Goal: Task Accomplishment & Management: Complete application form

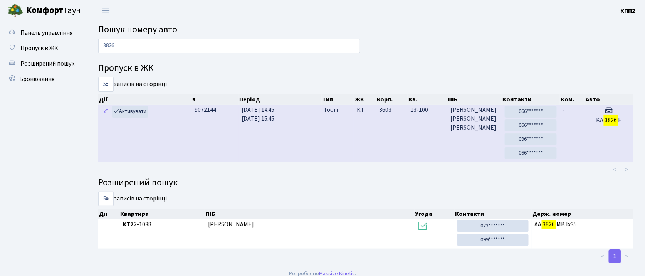
type input "3826"
click at [361, 131] on td "КТ" at bounding box center [365, 133] width 22 height 57
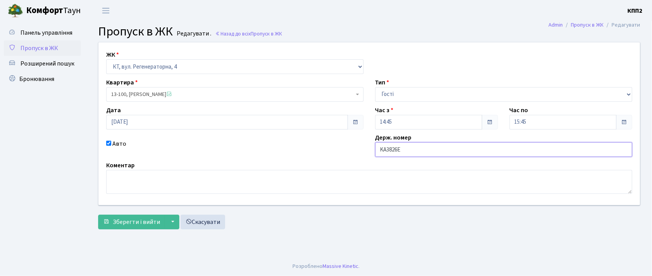
click at [406, 150] on input "KA3826E" at bounding box center [504, 149] width 258 height 15
type input "KA3826EР"
click at [145, 219] on span "Зберегти і вийти" at bounding box center [136, 222] width 47 height 8
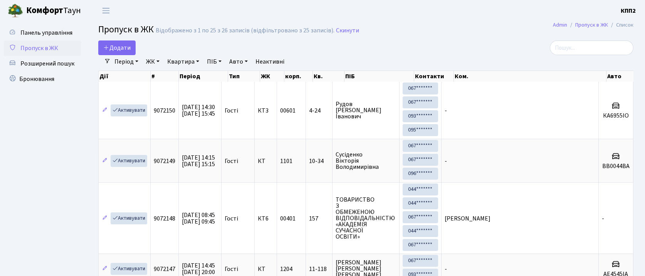
select select "25"
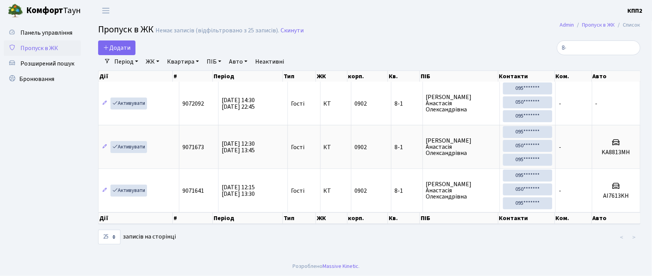
type input "8"
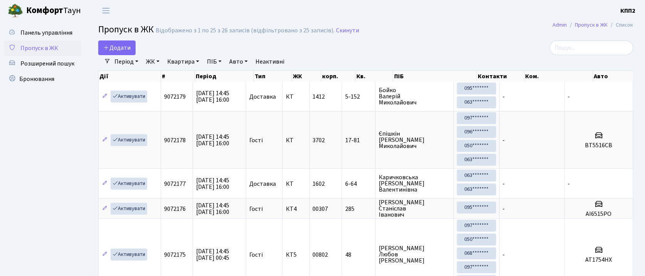
click at [591, 49] on input "search" at bounding box center [592, 47] width 84 height 15
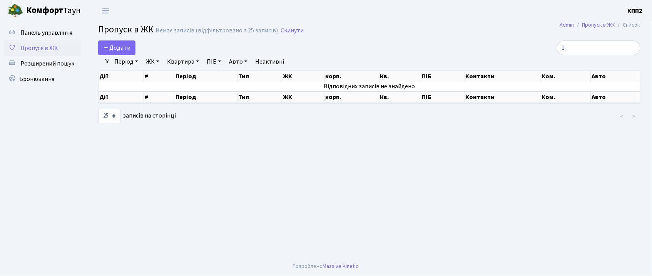
type input "1"
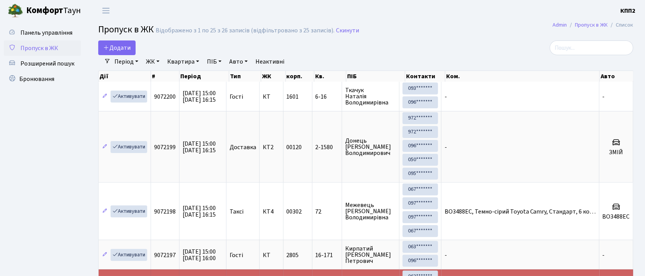
click at [592, 47] on input "search" at bounding box center [592, 47] width 84 height 15
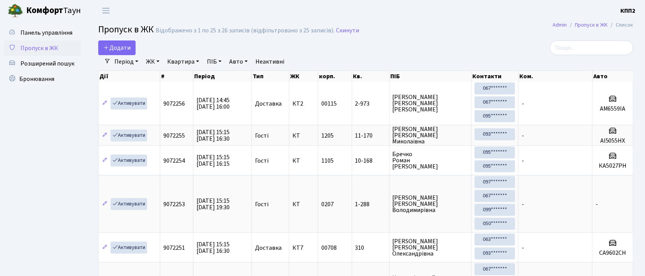
click at [608, 49] on input "search" at bounding box center [592, 47] width 84 height 15
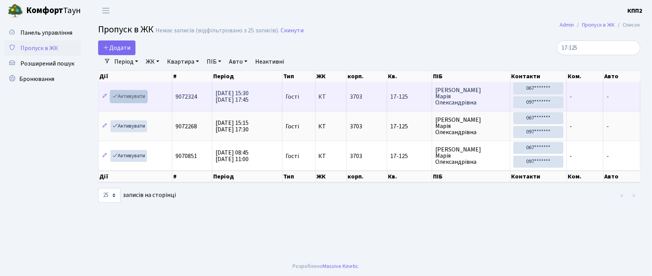
click at [145, 99] on link "Активувати" at bounding box center [129, 96] width 37 height 12
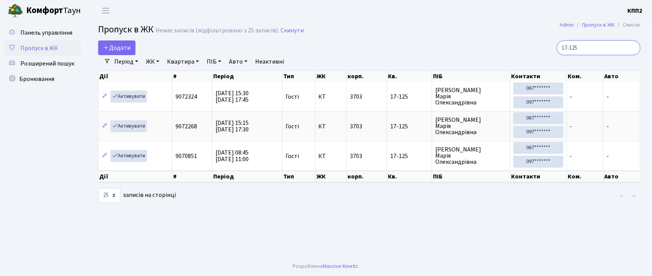
click at [599, 44] on input "17-125" at bounding box center [599, 47] width 84 height 15
type input "1"
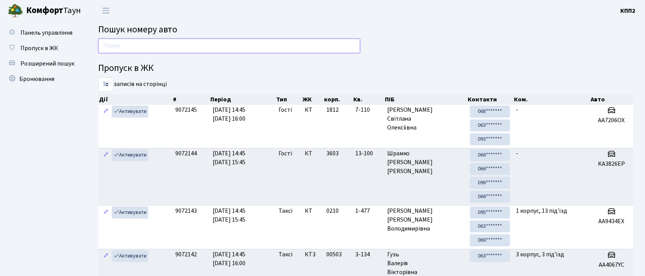
click at [201, 47] on input "text" at bounding box center [229, 46] width 262 height 15
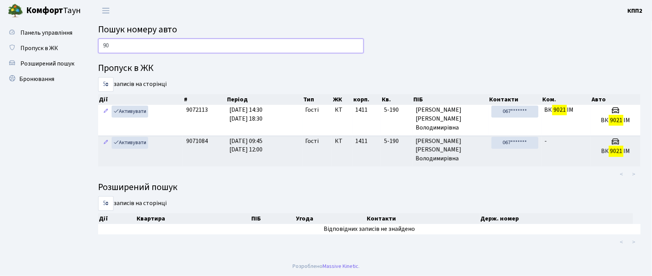
type input "9"
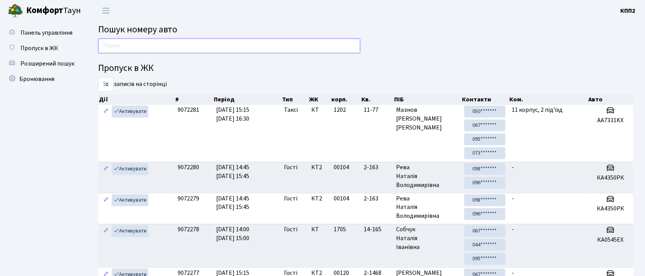
click at [179, 42] on input "text" at bounding box center [229, 46] width 262 height 15
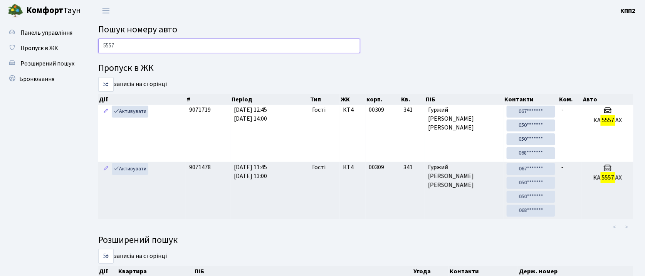
click at [161, 45] on input "5557" at bounding box center [229, 46] width 262 height 15
type input "5"
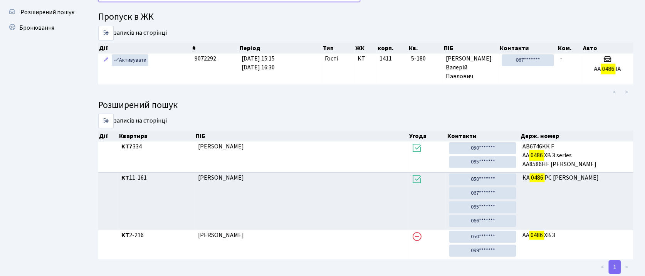
scroll to position [42, 0]
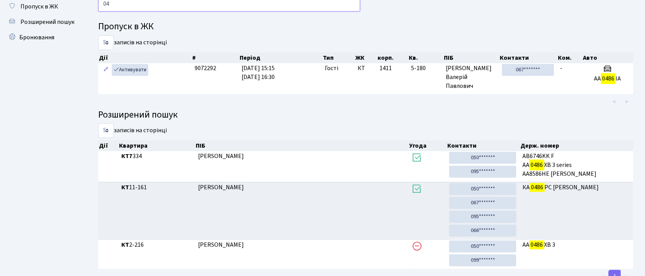
type input "0"
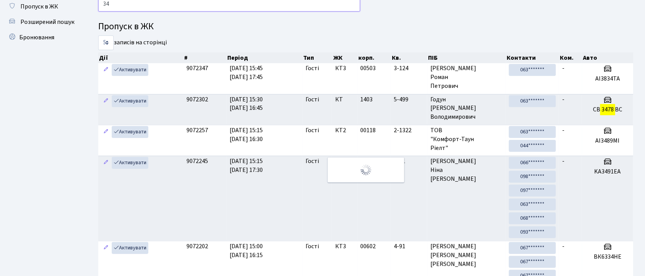
type input "3"
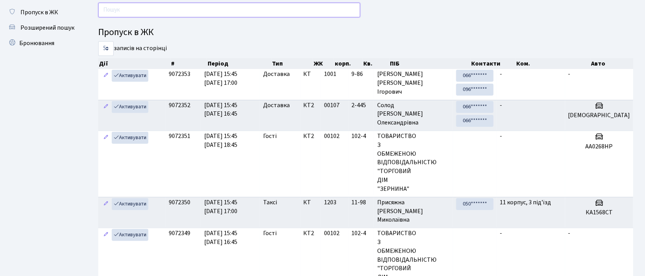
scroll to position [0, 0]
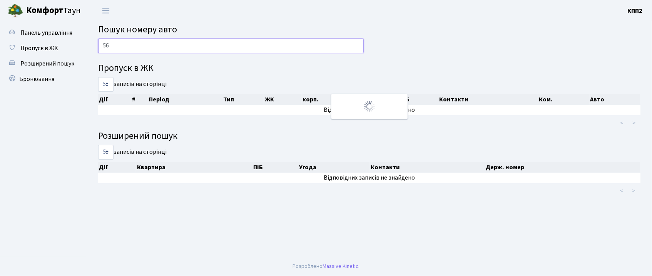
type input "5"
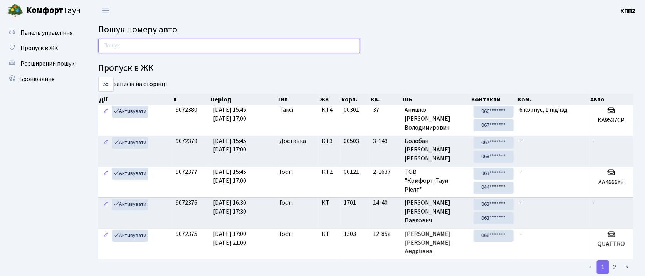
click at [208, 48] on input "text" at bounding box center [229, 46] width 262 height 15
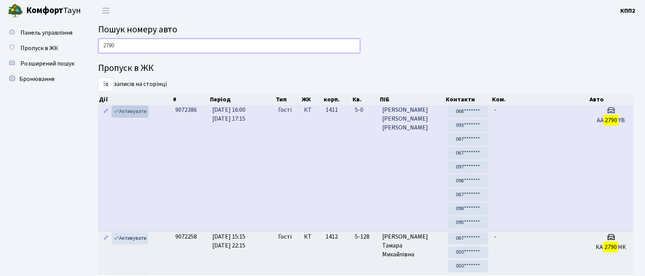
type input "2790"
click at [131, 110] on link "Активувати" at bounding box center [130, 112] width 37 height 12
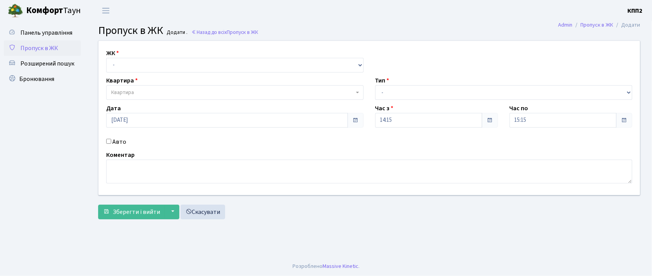
click at [108, 142] on input "Авто" at bounding box center [108, 141] width 5 height 5
checkbox input "true"
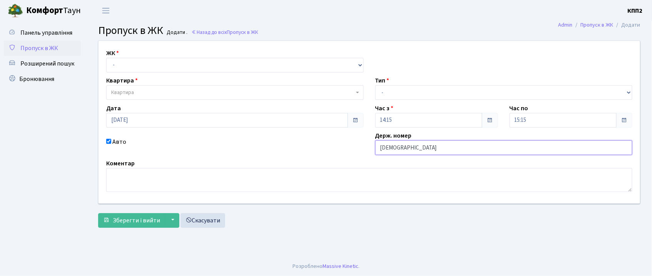
type input "КА9710МН"
drag, startPoint x: 191, startPoint y: 62, endPoint x: 192, endPoint y: 70, distance: 8.1
click at [192, 70] on select "- КТ, вул. Регенераторна, 4 КТ2, просп. Соборності, 17 КТ3, вул. Березнева, 16 …" at bounding box center [235, 65] width 258 height 15
select select "271"
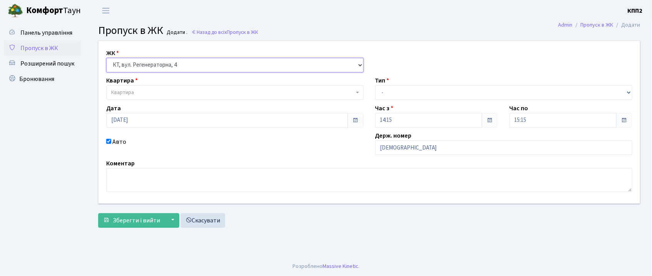
click at [106, 58] on select "- КТ, вул. Регенераторна, 4 КТ2, просп. Соборності, 17 КТ3, вул. Березнева, 16 …" at bounding box center [235, 65] width 258 height 15
select select
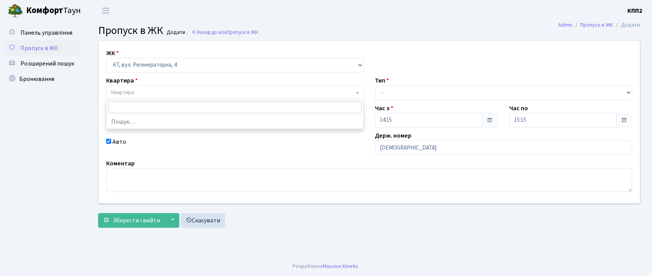
click at [194, 92] on span "Квартира" at bounding box center [232, 93] width 243 height 8
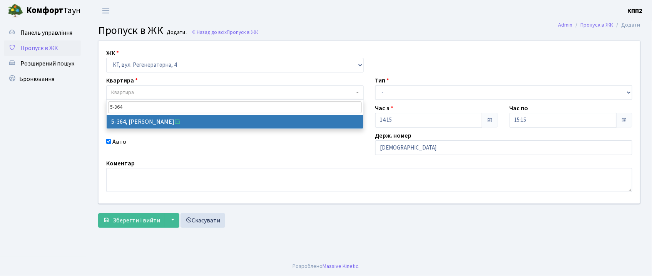
type input "5-364"
select select "2199"
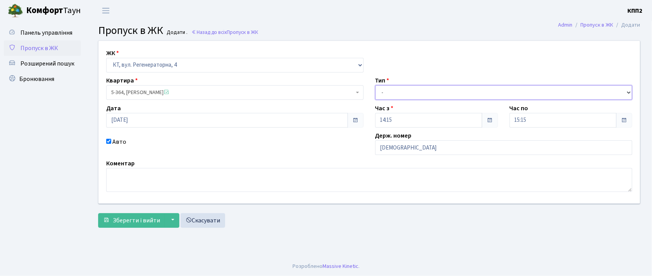
click at [411, 93] on select "- Доставка Таксі Гості Сервіс" at bounding box center [504, 92] width 258 height 15
select select "2"
click at [375, 85] on select "- Доставка Таксі Гості Сервіс" at bounding box center [504, 92] width 258 height 15
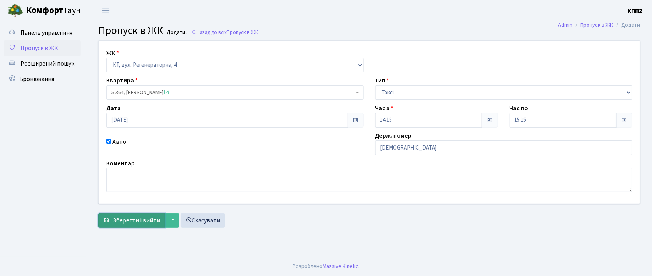
click at [110, 223] on button "Зберегти і вийти" at bounding box center [131, 220] width 67 height 15
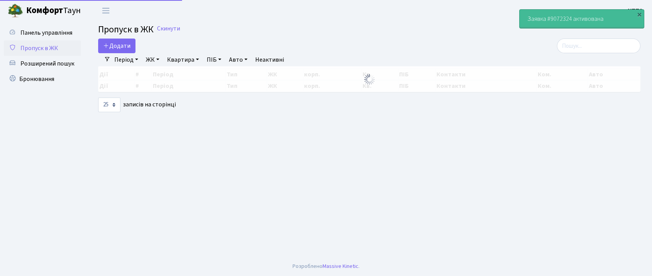
select select "25"
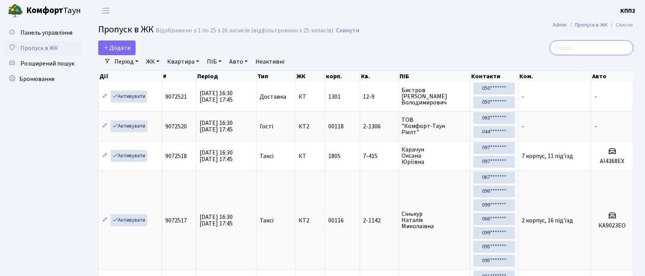
click at [609, 45] on input "search" at bounding box center [592, 47] width 84 height 15
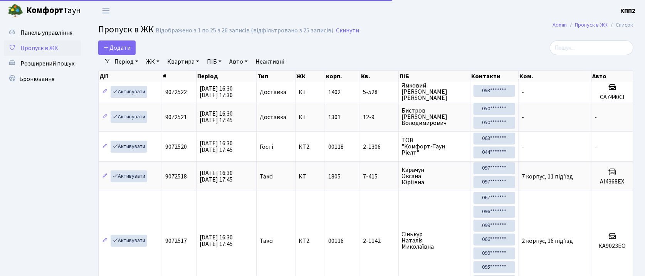
click at [118, 64] on link "Період" at bounding box center [126, 61] width 30 height 13
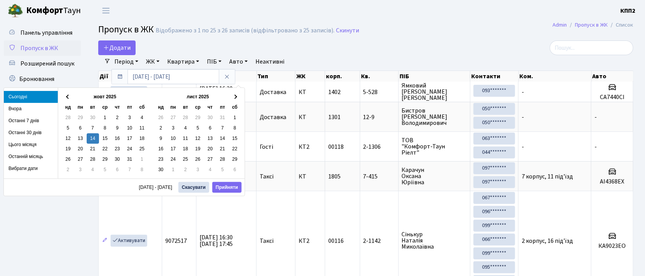
click at [122, 59] on link "Період" at bounding box center [126, 61] width 30 height 13
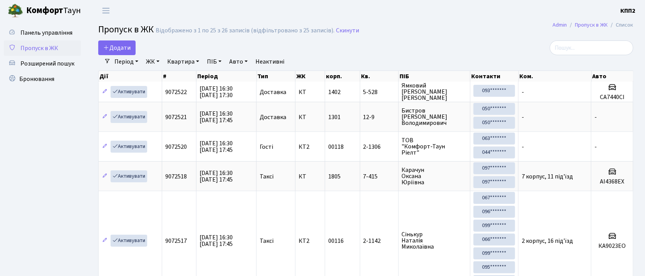
click at [149, 59] on link "ЖК" at bounding box center [153, 61] width 20 height 13
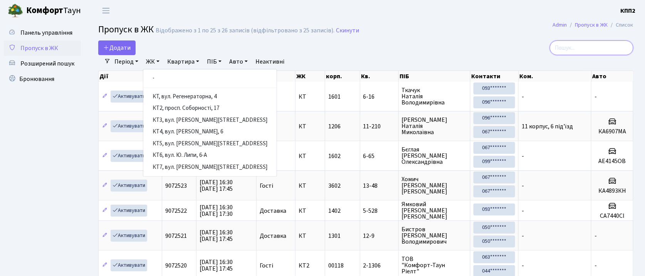
click at [608, 49] on input "search" at bounding box center [592, 47] width 84 height 15
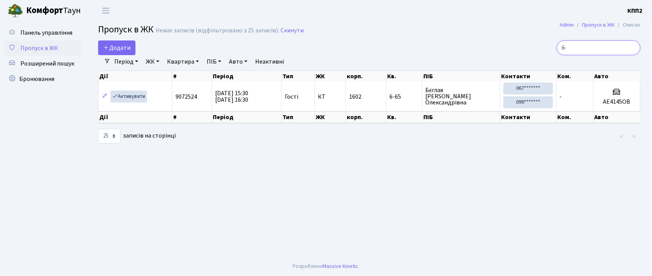
type input "6"
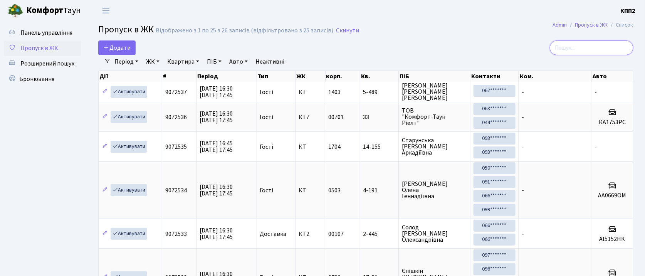
click at [571, 45] on input "search" at bounding box center [592, 47] width 84 height 15
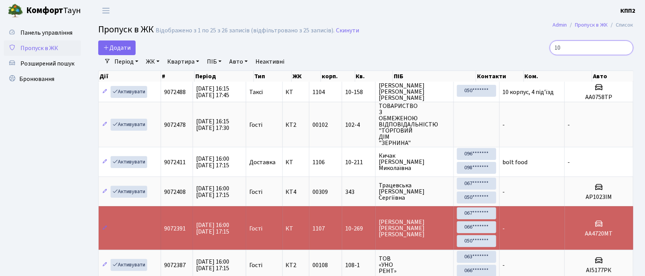
type input "1"
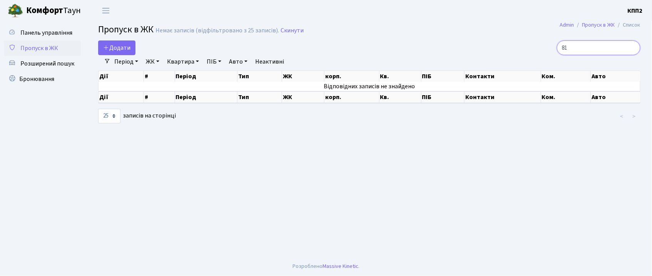
type input "8"
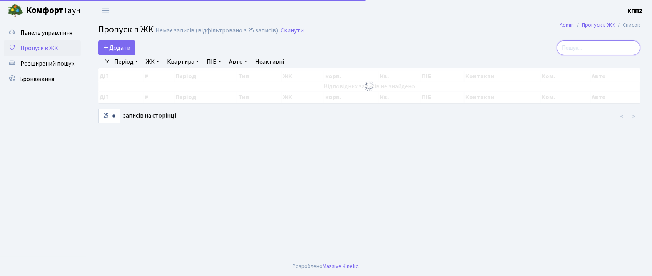
type input "4"
type input "8"
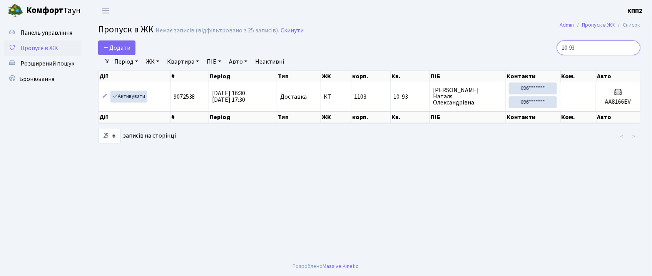
type input "10-93"
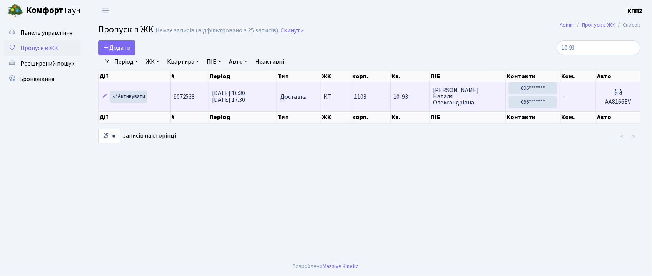
click at [592, 93] on td "-" at bounding box center [579, 96] width 36 height 29
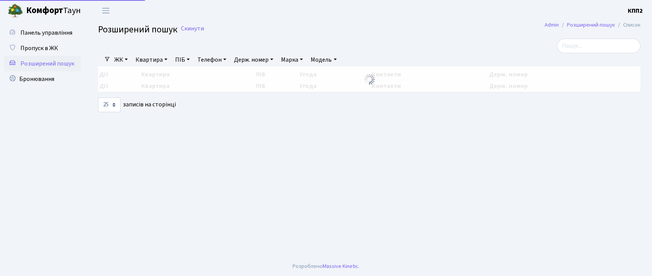
select select "25"
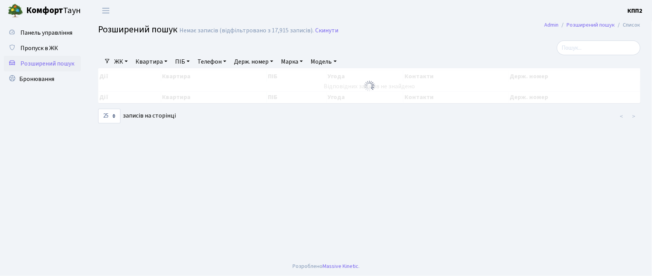
click at [66, 60] on span "Розширений пошук" at bounding box center [47, 63] width 54 height 8
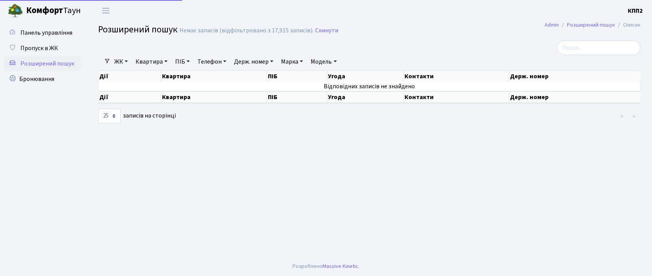
select select "25"
click at [156, 58] on link "Квартира" at bounding box center [151, 61] width 38 height 13
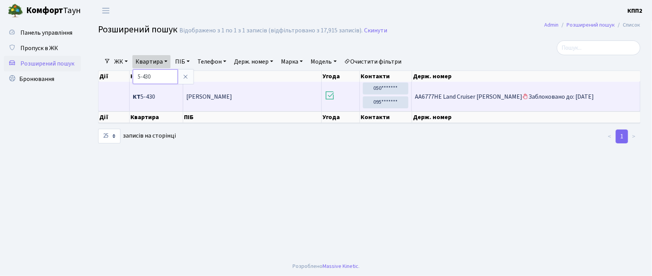
scroll to position [1, 0]
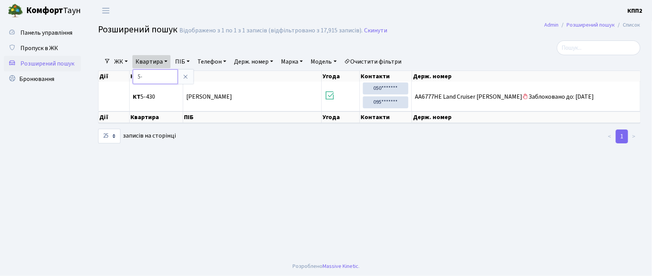
type input "5"
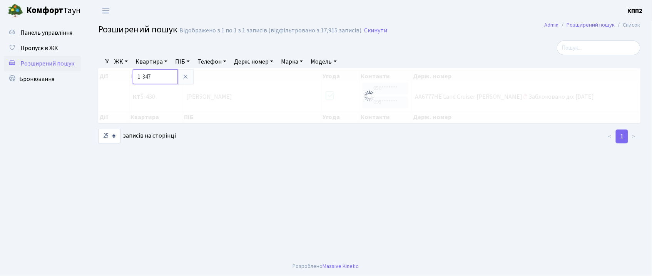
type input "1-347"
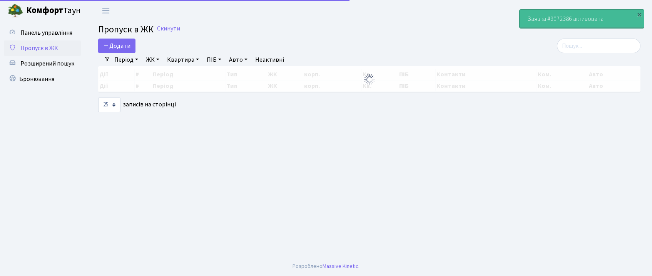
select select "25"
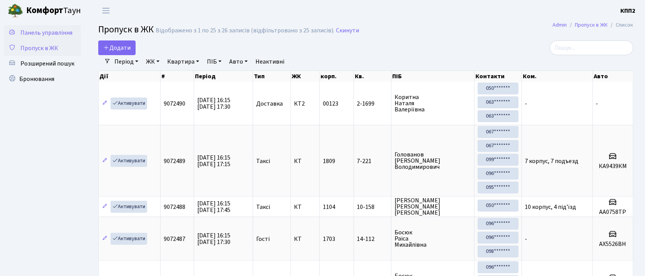
click at [45, 30] on span "Панель управління" at bounding box center [46, 32] width 52 height 8
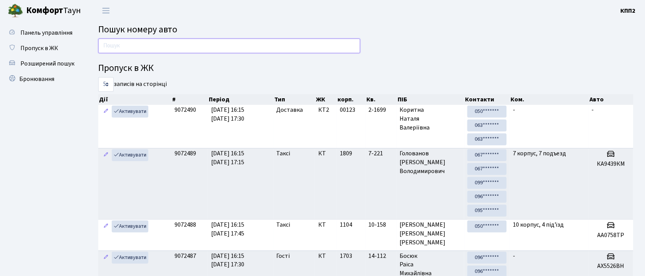
click at [159, 47] on input "text" at bounding box center [229, 46] width 262 height 15
type input "7474"
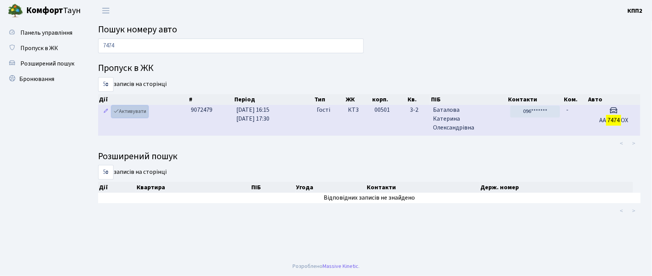
click at [134, 112] on link "Активувати" at bounding box center [130, 112] width 37 height 12
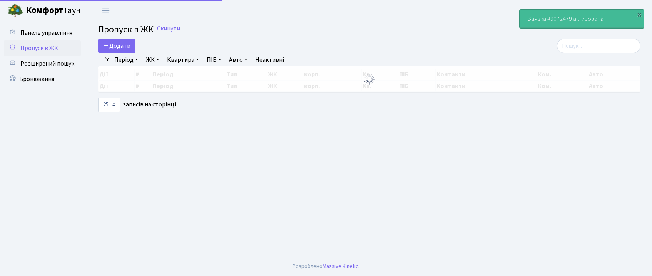
select select "25"
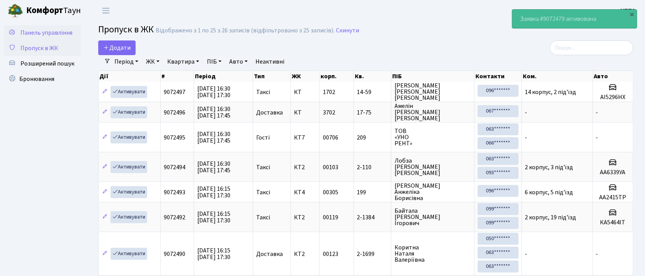
click at [59, 33] on span "Панель управління" at bounding box center [46, 32] width 52 height 8
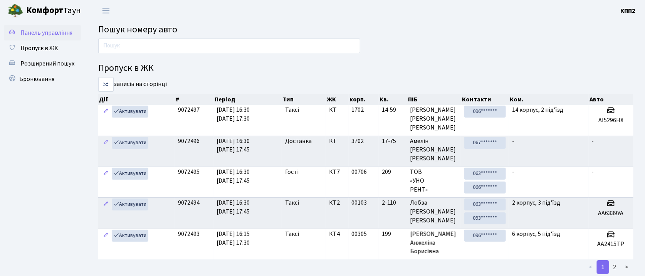
click at [51, 39] on link "Панель управління" at bounding box center [42, 32] width 77 height 15
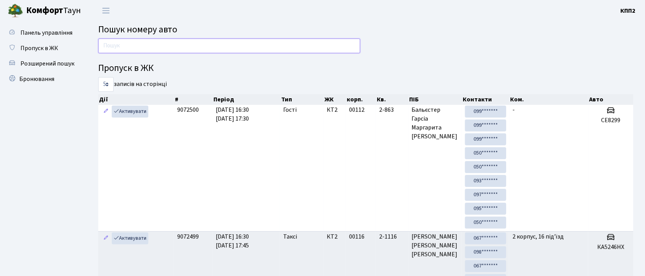
click at [199, 45] on input "text" at bounding box center [229, 46] width 262 height 15
click at [236, 41] on input "text" at bounding box center [229, 46] width 262 height 15
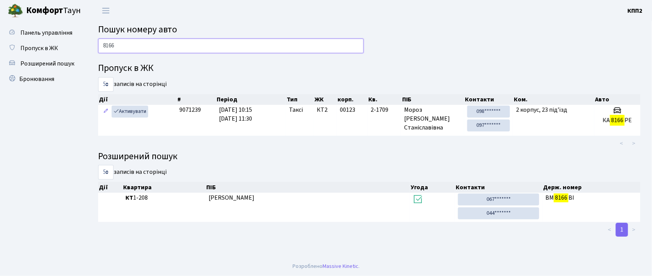
click at [163, 45] on input "8166" at bounding box center [231, 46] width 266 height 15
type input "8"
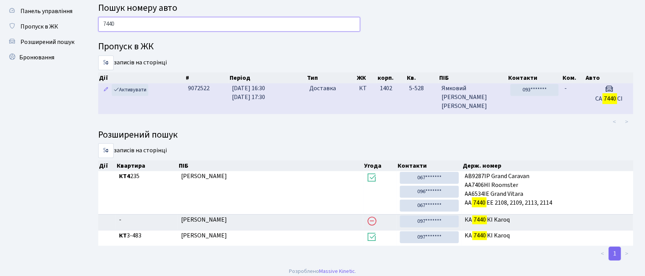
scroll to position [28, 0]
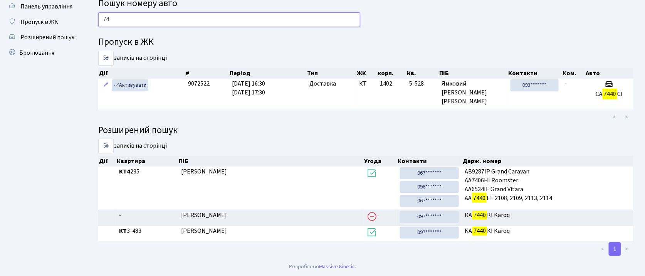
type input "7"
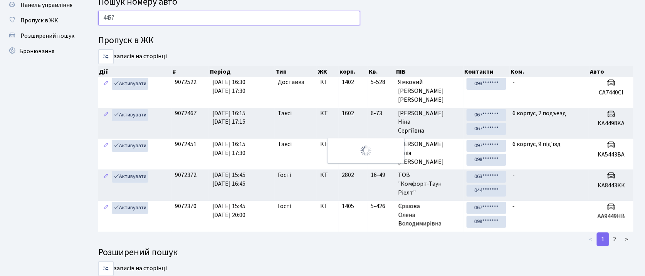
scroll to position [0, 0]
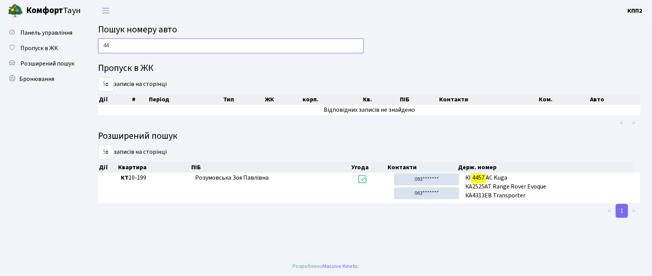
type input "4"
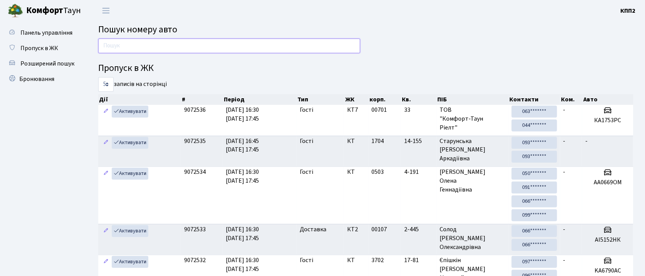
drag, startPoint x: 165, startPoint y: 42, endPoint x: 177, endPoint y: 35, distance: 14.1
click at [165, 42] on input "text" at bounding box center [229, 46] width 262 height 15
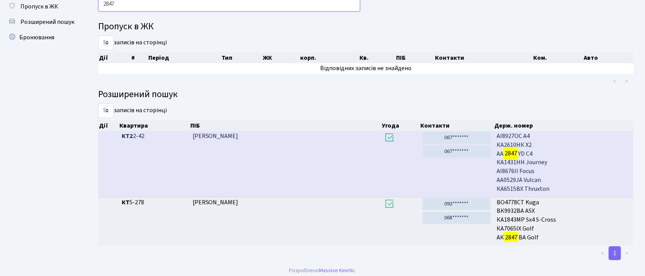
scroll to position [45, 0]
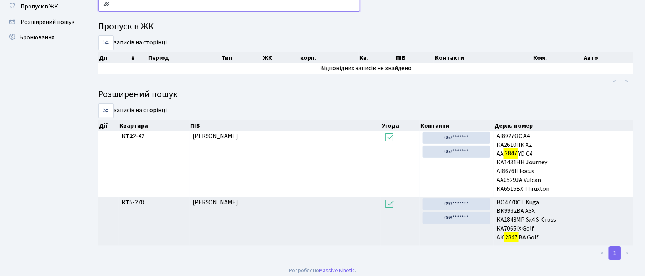
type input "2"
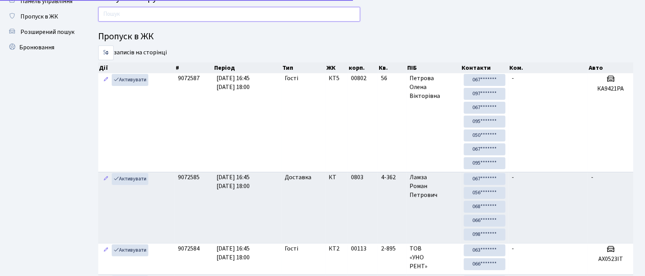
scroll to position [42, 0]
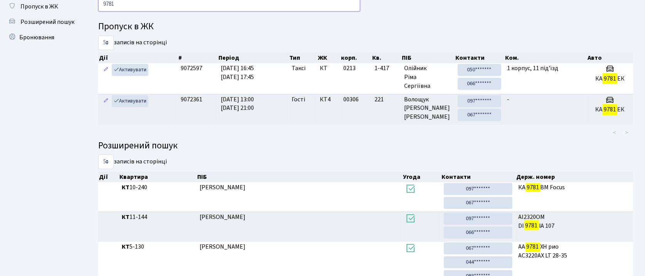
type input "9781"
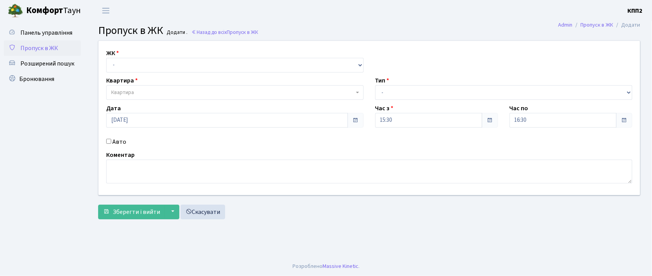
click at [108, 141] on input "Авто" at bounding box center [108, 141] width 5 height 5
checkbox input "true"
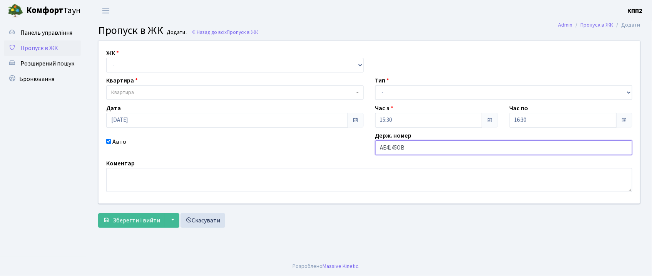
type input "АЕ4145ОВ"
click at [158, 64] on select "- КТ, вул. Регенераторна, 4 КТ2, просп. [STREET_ADDRESS] [STREET_ADDRESS] [PERS…" at bounding box center [235, 65] width 258 height 15
select select "271"
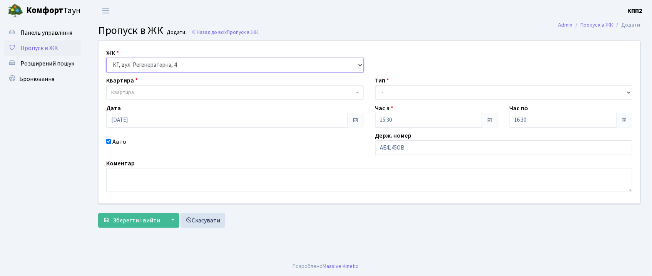
click at [106, 58] on select "- КТ, вул. Регенераторна, 4 КТ2, просп. [STREET_ADDRESS] [STREET_ADDRESS] [PERS…" at bounding box center [235, 65] width 258 height 15
select select
click at [167, 85] on span "Квартира" at bounding box center [235, 92] width 258 height 15
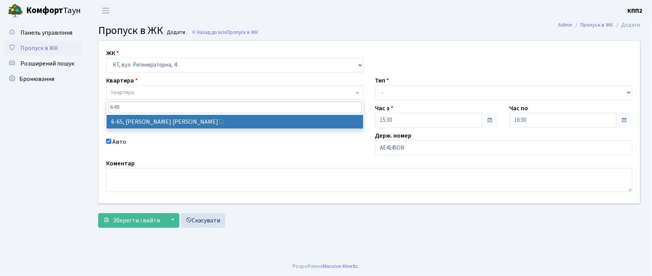
type input "6-65"
select select "5290"
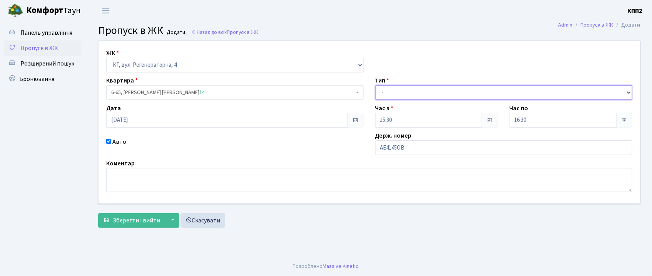
click at [406, 91] on select "- Доставка Таксі Гості Сервіс" at bounding box center [504, 92] width 258 height 15
select select "3"
click at [375, 85] on select "- Доставка Таксі Гості Сервіс" at bounding box center [504, 92] width 258 height 15
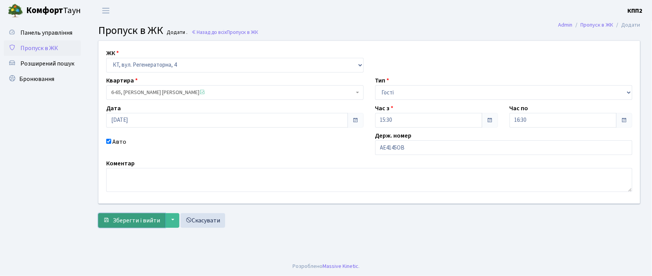
click at [122, 219] on span "Зберегти і вийти" at bounding box center [136, 220] width 47 height 8
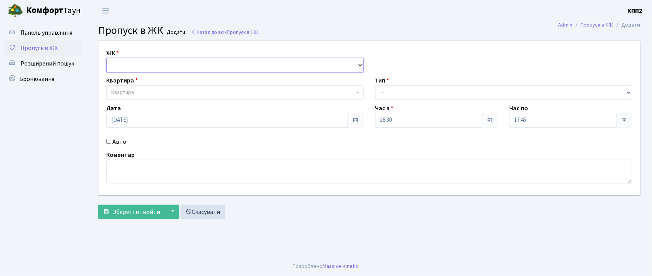
click at [176, 73] on div "ЖК - КТ, вул. Регенераторна, 4 КТ2, просп. [STREET_ADDRESS] [STREET_ADDRESS] [P…" at bounding box center [369, 118] width 553 height 154
select select "271"
click at [106, 58] on select "- КТ, вул. Регенераторна, 4 КТ2, просп. Соборності, 17 КТ3, вул. Березнева, 16 …" at bounding box center [235, 65] width 258 height 15
select select
click at [179, 89] on span "Квартира" at bounding box center [232, 93] width 243 height 8
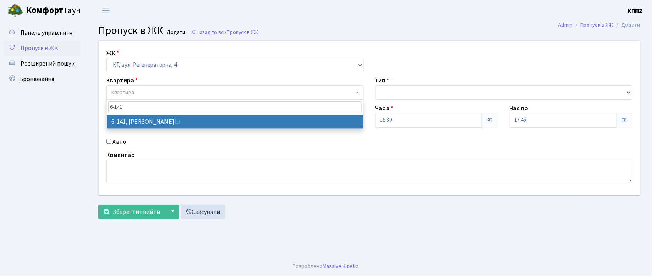
type input "6-141"
select select "5277"
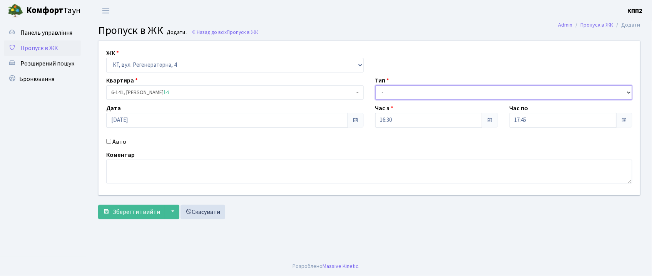
click at [404, 87] on select "- Доставка Таксі Гості Сервіс" at bounding box center [504, 92] width 258 height 15
select select "3"
click at [375, 85] on select "- Доставка Таксі Гості Сервіс" at bounding box center [504, 92] width 258 height 15
click at [109, 142] on input "Авто" at bounding box center [108, 141] width 5 height 5
checkbox input "true"
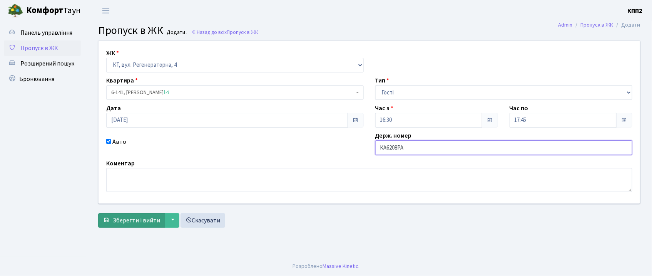
type input "КА6208РА"
click at [133, 218] on span "Зберегти і вийти" at bounding box center [136, 220] width 47 height 8
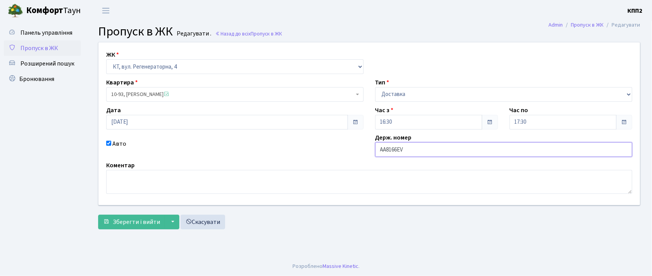
click at [408, 149] on input "AA8166EV" at bounding box center [504, 149] width 258 height 15
type input "AA8166EВ"
click at [146, 225] on span "Зберегти і вийти" at bounding box center [136, 222] width 47 height 8
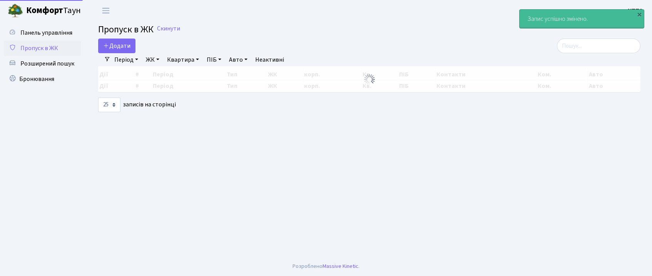
select select "25"
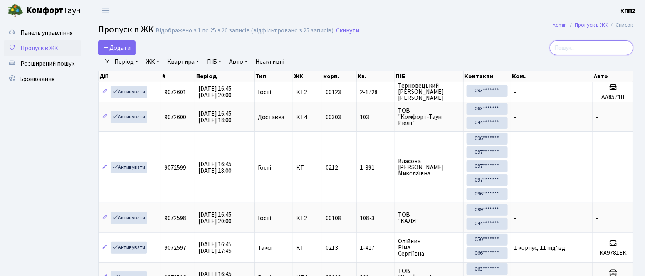
click at [573, 50] on input "search" at bounding box center [592, 47] width 84 height 15
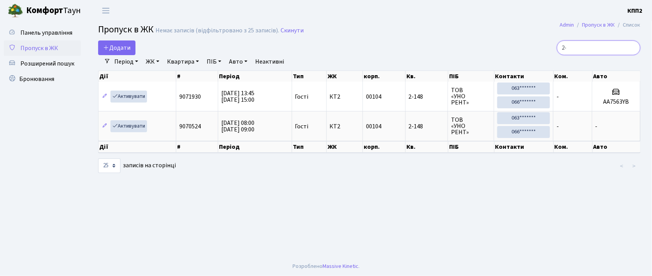
type input "2"
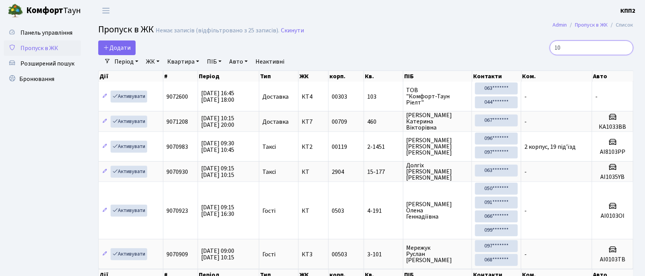
type input "1"
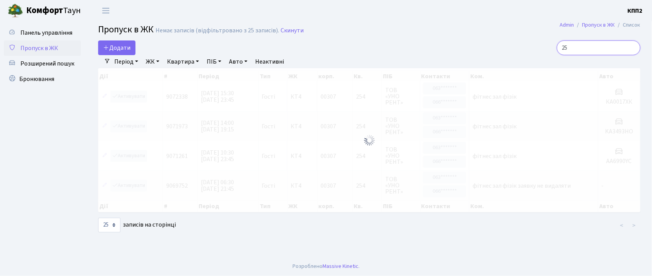
type input "2"
